Goal: Find specific fact: Find specific fact

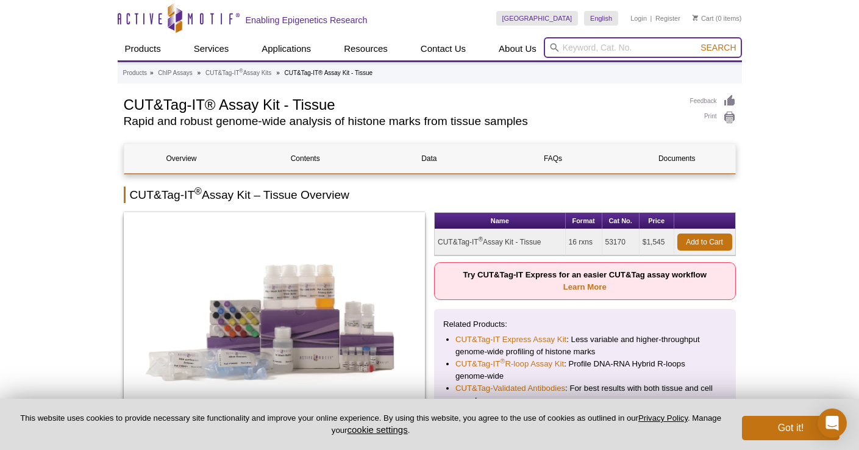
click at [644, 47] on input "search" at bounding box center [643, 47] width 198 height 21
paste input "53168"
type input "53168"
click at [697, 42] on button "Search" at bounding box center [718, 47] width 43 height 11
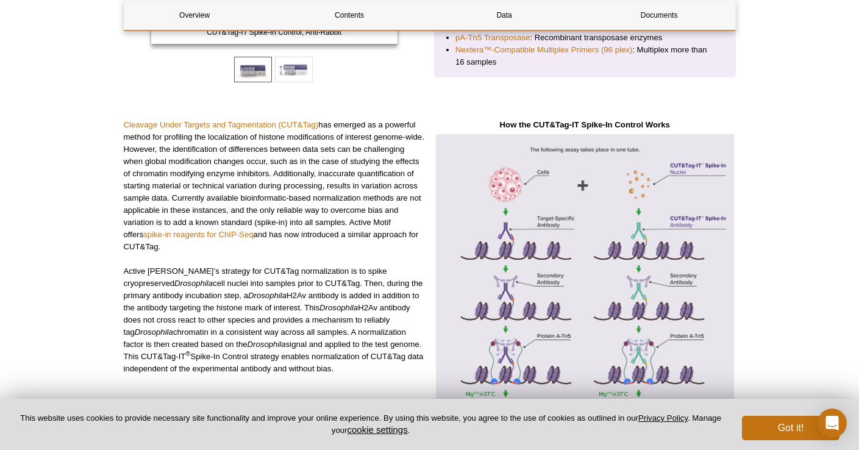
scroll to position [225, 0]
